Goal: Task Accomplishment & Management: Manage account settings

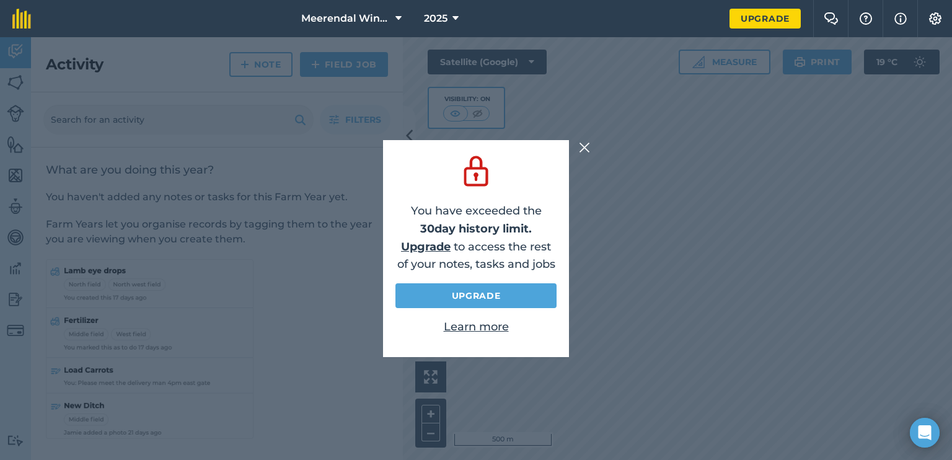
click at [582, 144] on img at bounding box center [584, 147] width 11 height 15
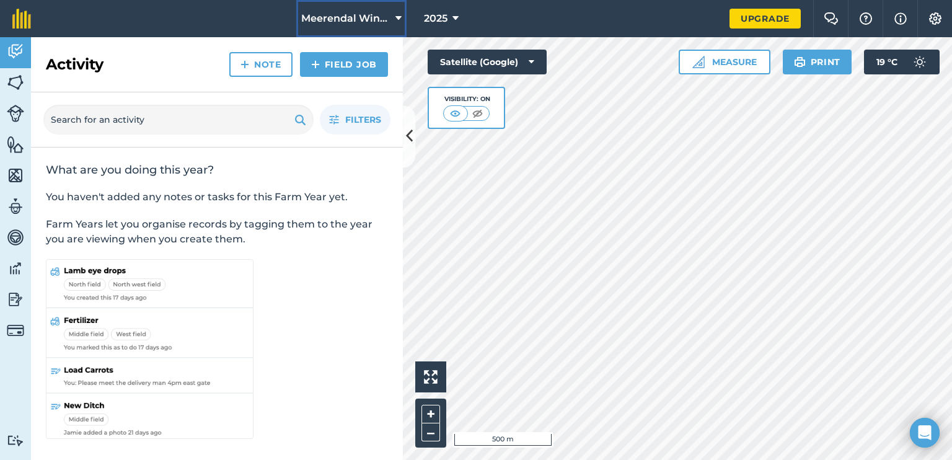
click at [402, 17] on icon at bounding box center [398, 18] width 6 height 15
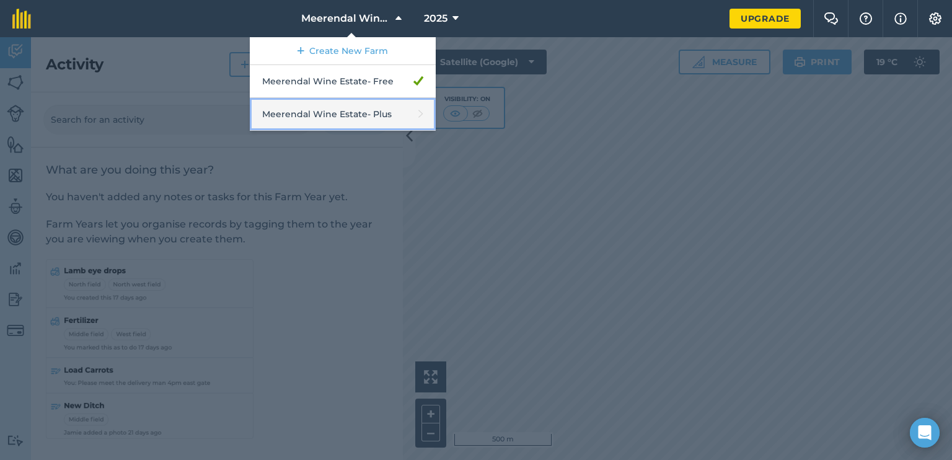
click at [363, 117] on link "Meerendal Wine Estate - Plus" at bounding box center [343, 114] width 186 height 33
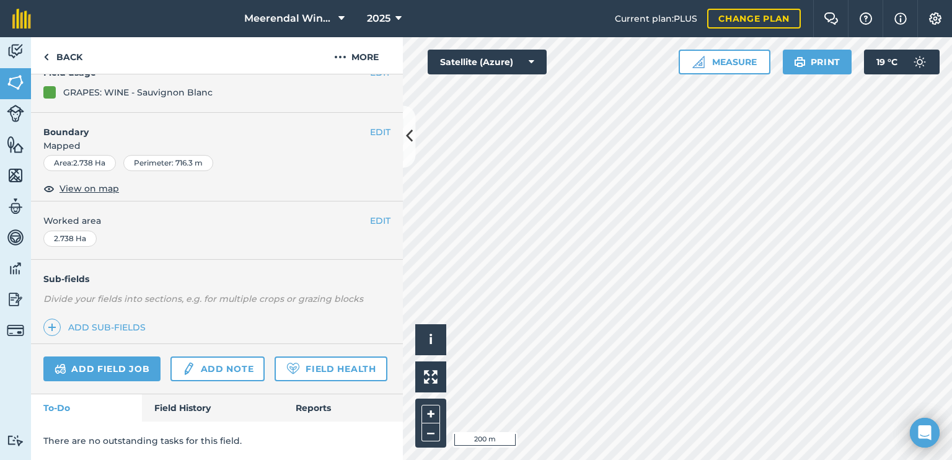
scroll to position [171, 0]
click at [198, 408] on link "Field History" at bounding box center [212, 407] width 141 height 27
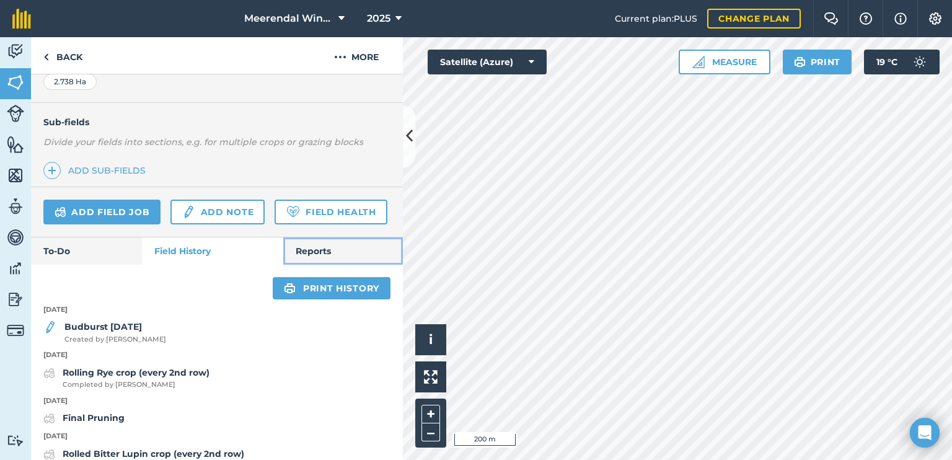
click at [332, 265] on link "Reports" at bounding box center [343, 250] width 120 height 27
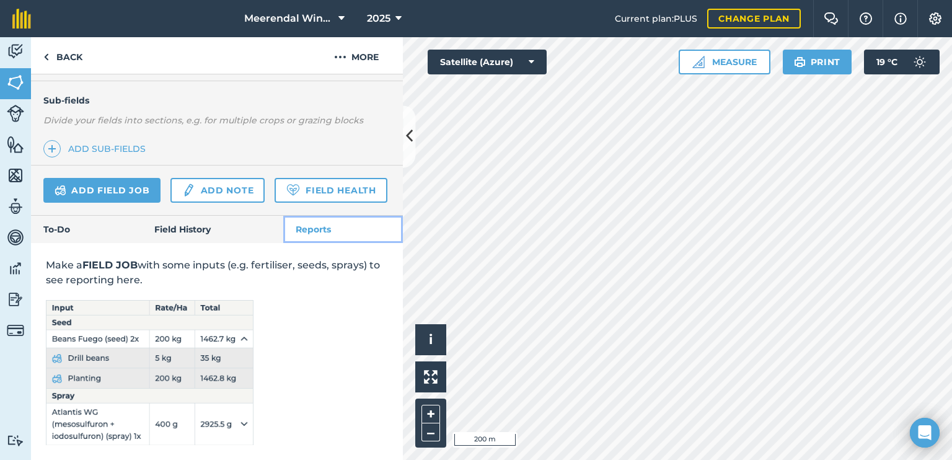
scroll to position [350, 0]
click at [203, 236] on link "Field History" at bounding box center [212, 229] width 141 height 27
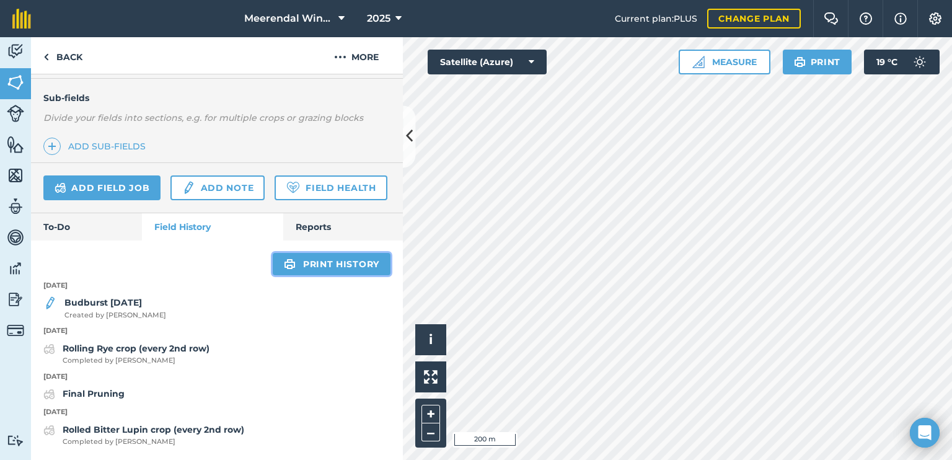
click at [291, 264] on link "Print history" at bounding box center [332, 264] width 118 height 22
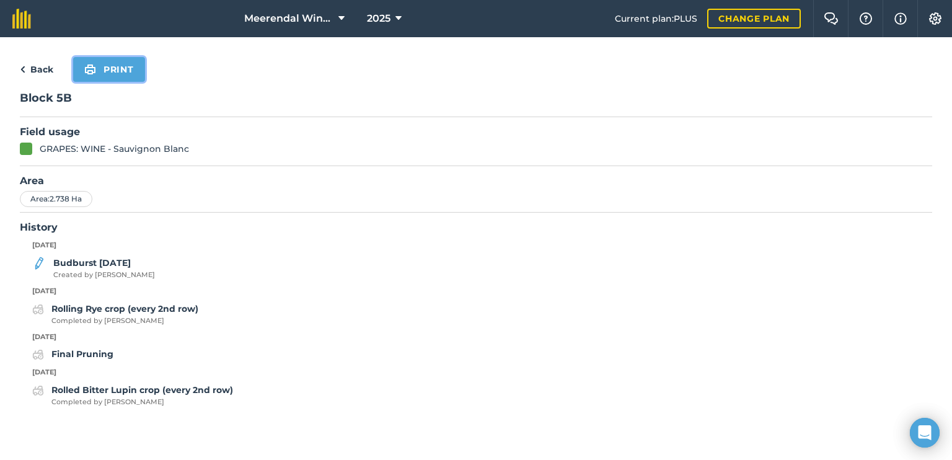
click at [125, 74] on button "Print" at bounding box center [109, 69] width 72 height 25
click at [41, 73] on link "Back" at bounding box center [36, 69] width 33 height 15
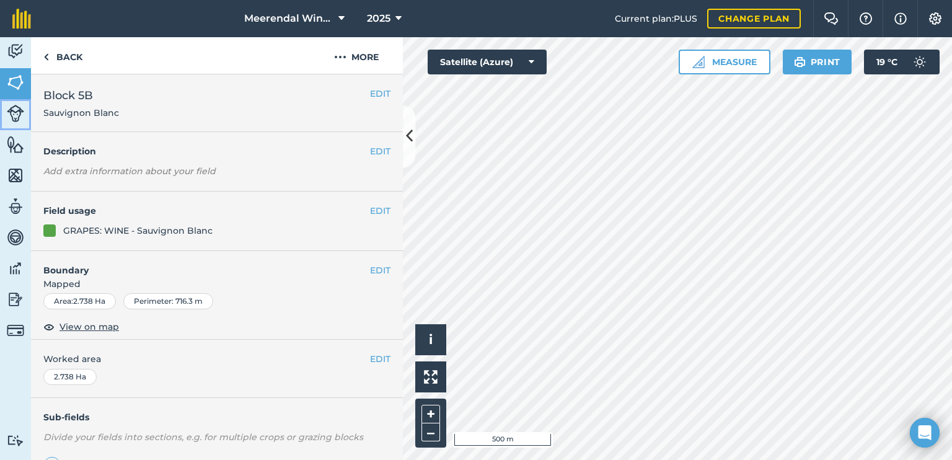
click at [20, 113] on img at bounding box center [15, 113] width 17 height 17
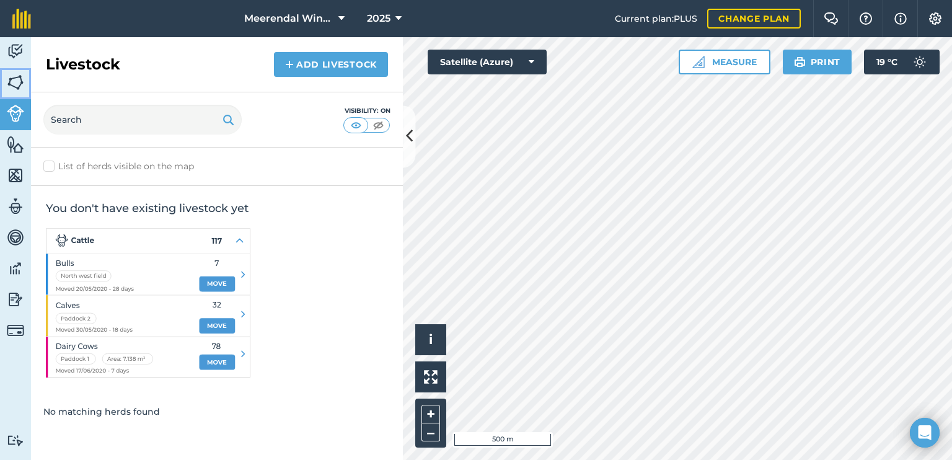
click at [14, 82] on img at bounding box center [15, 82] width 17 height 19
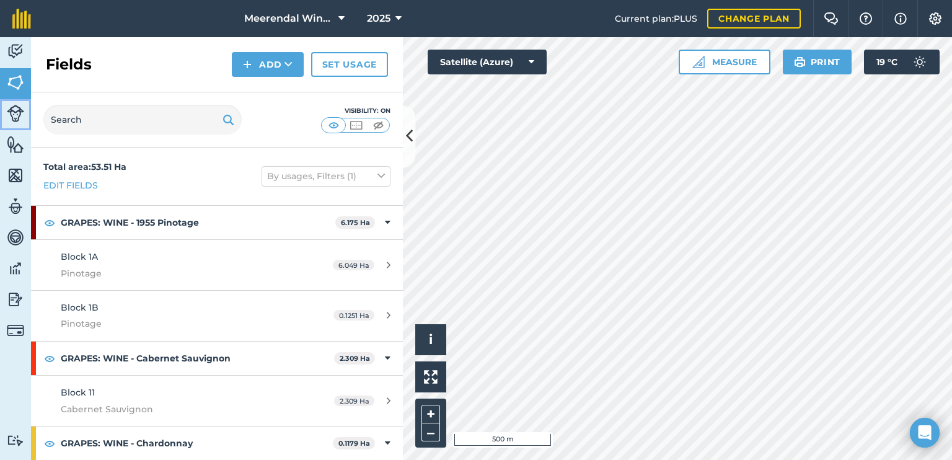
click at [11, 113] on img at bounding box center [15, 113] width 17 height 17
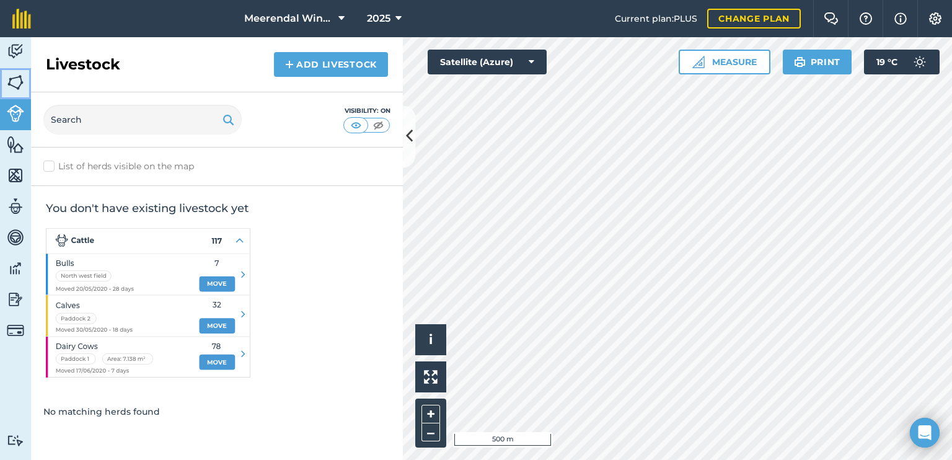
click at [13, 82] on img at bounding box center [15, 82] width 17 height 19
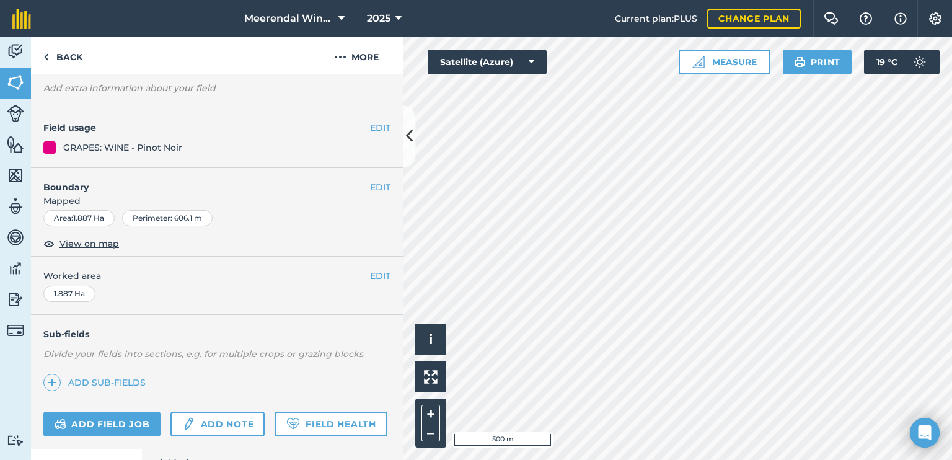
scroll to position [182, 0]
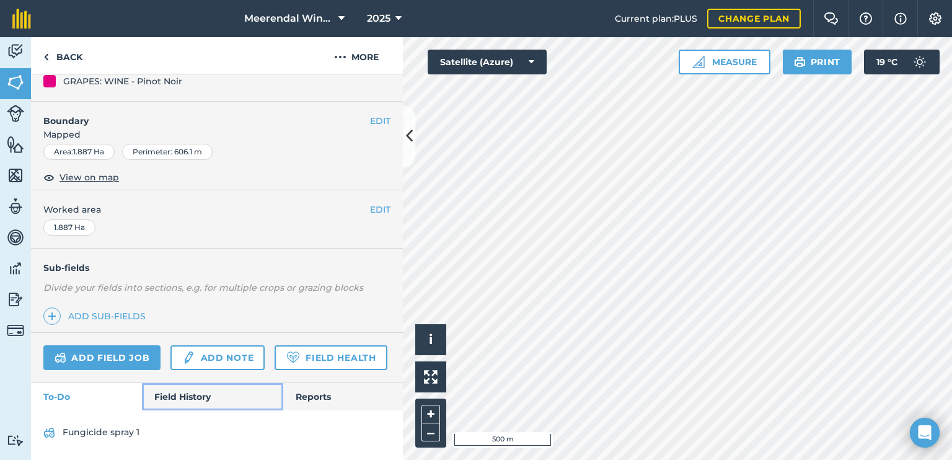
click at [201, 408] on link "Field History" at bounding box center [212, 396] width 141 height 27
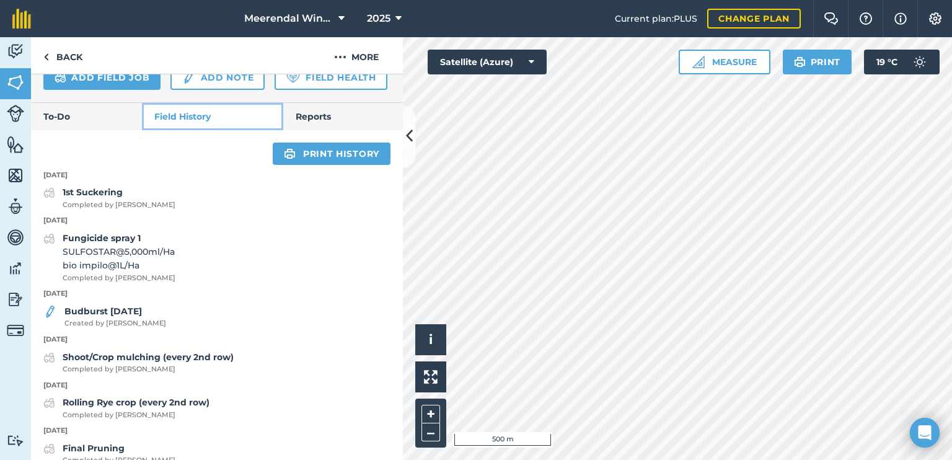
scroll to position [480, 0]
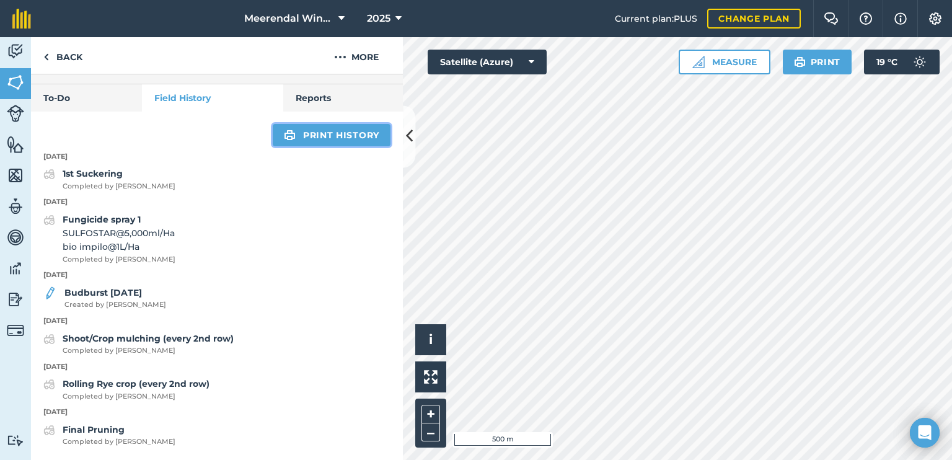
click at [322, 141] on link "Print history" at bounding box center [332, 135] width 118 height 22
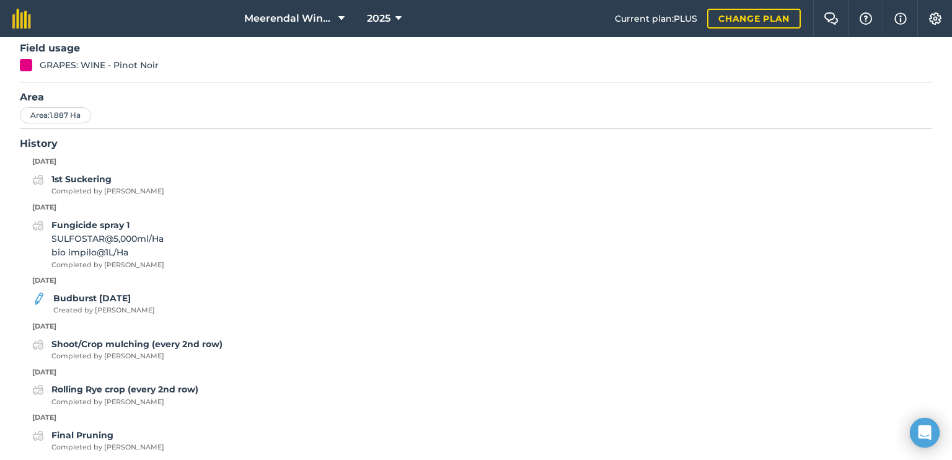
scroll to position [95, 0]
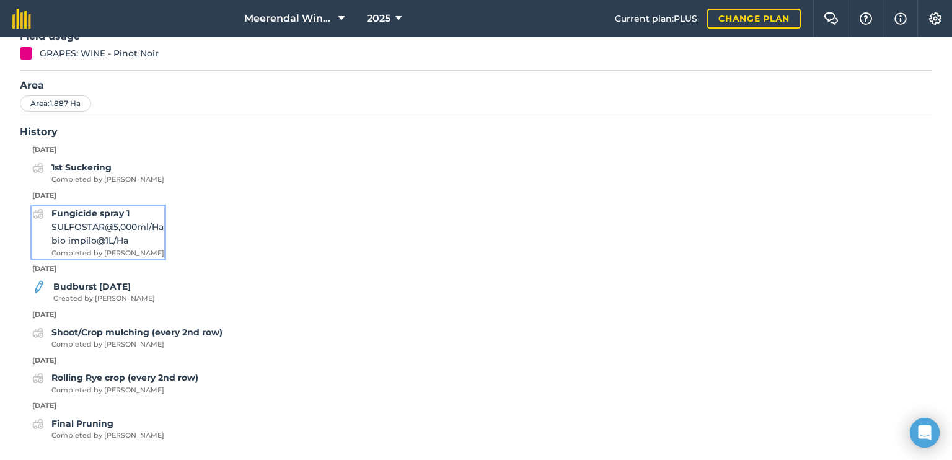
click at [68, 215] on strong "Fungicide spray 1" at bounding box center [90, 213] width 78 height 11
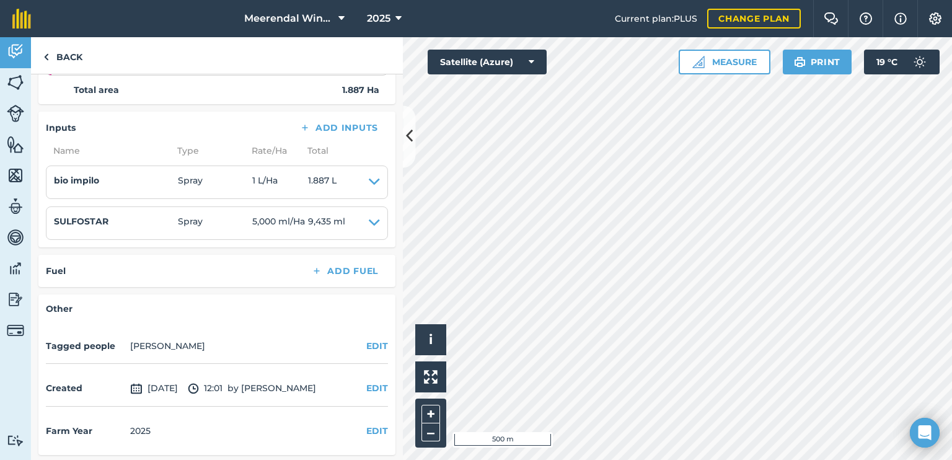
scroll to position [180, 0]
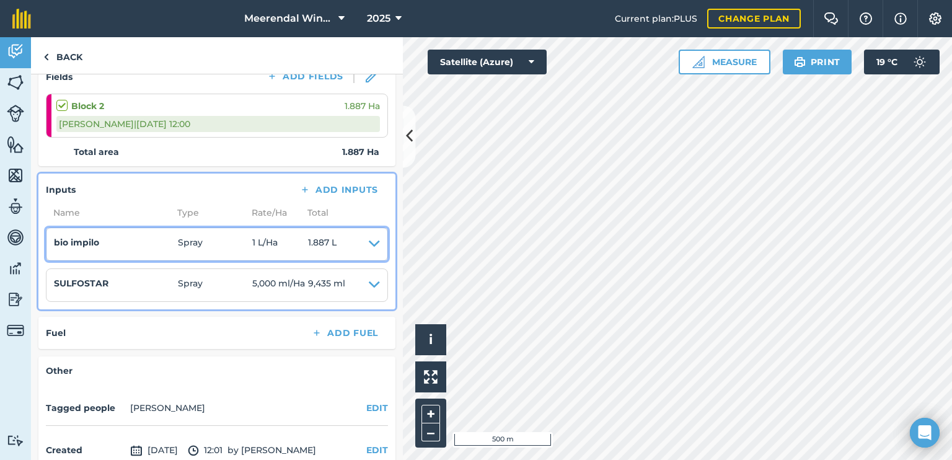
click at [369, 239] on icon at bounding box center [374, 244] width 11 height 17
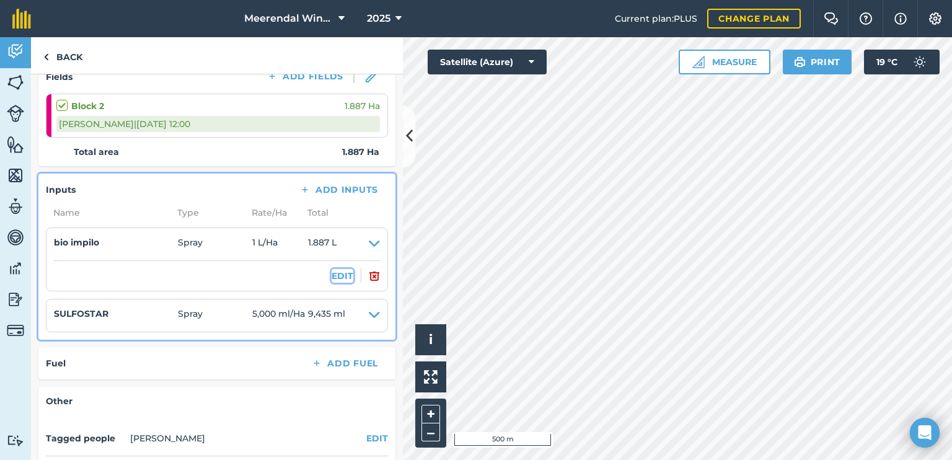
click at [335, 275] on button "EDIT" at bounding box center [343, 276] width 22 height 14
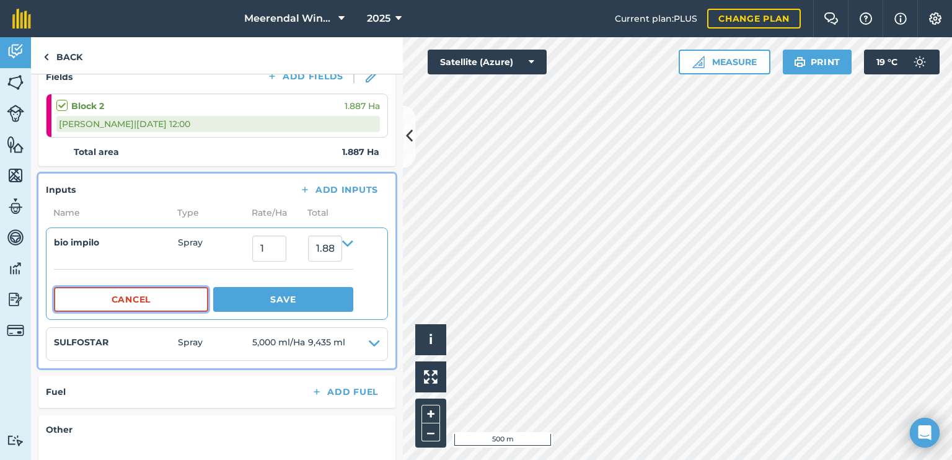
click at [159, 302] on button "Cancel" at bounding box center [131, 299] width 154 height 25
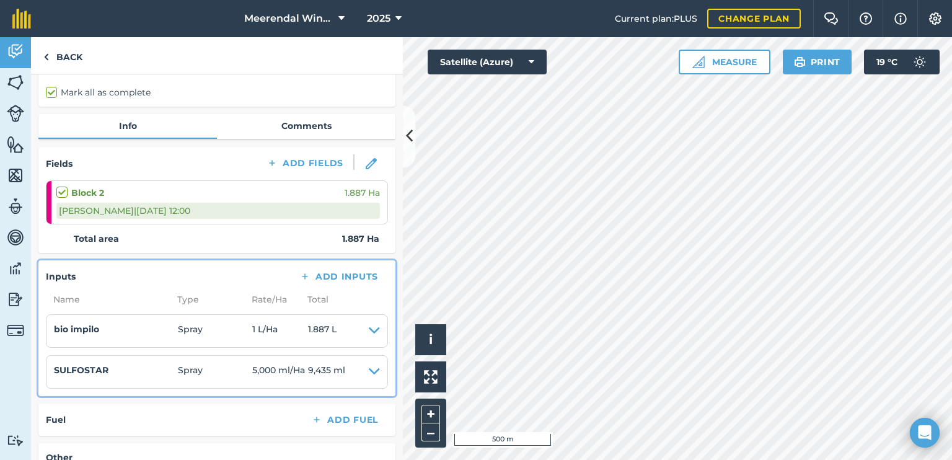
scroll to position [56, 0]
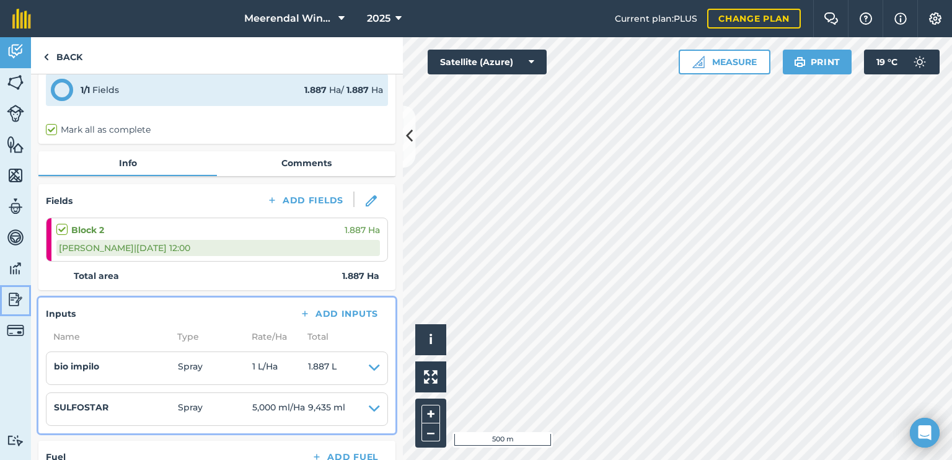
click at [18, 298] on img at bounding box center [15, 299] width 17 height 19
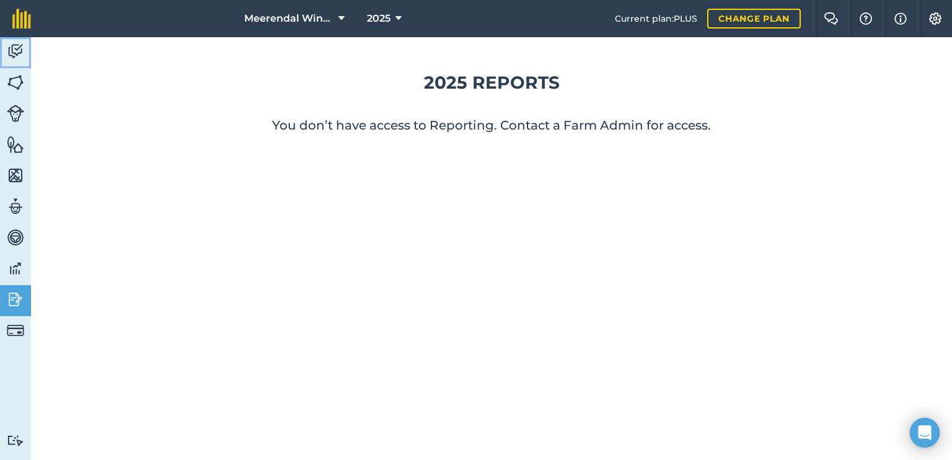
click at [14, 50] on img at bounding box center [15, 51] width 17 height 19
